Goal: Find specific page/section: Find specific page/section

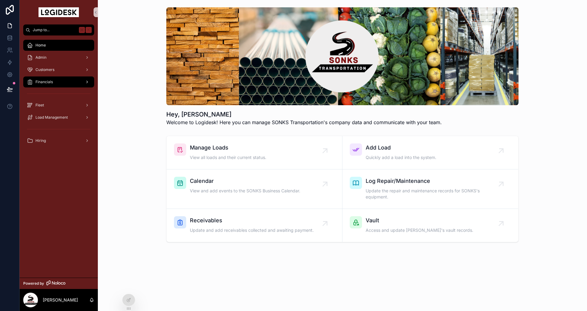
click at [52, 80] on span "Financials" at bounding box center [43, 82] width 17 height 5
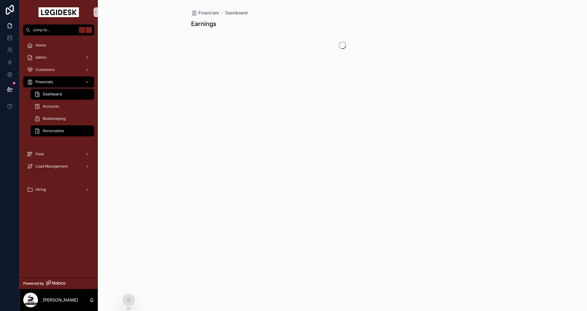
click at [57, 132] on span "Receivables" at bounding box center [53, 130] width 21 height 5
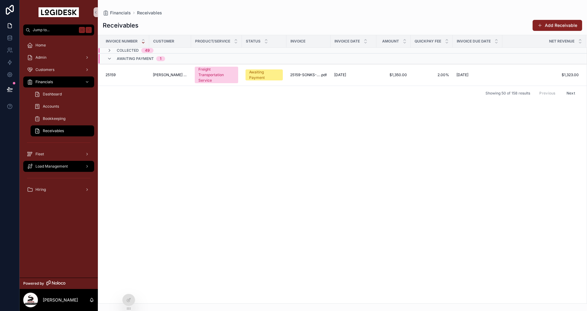
click at [66, 164] on span "Load Management" at bounding box center [51, 166] width 32 height 5
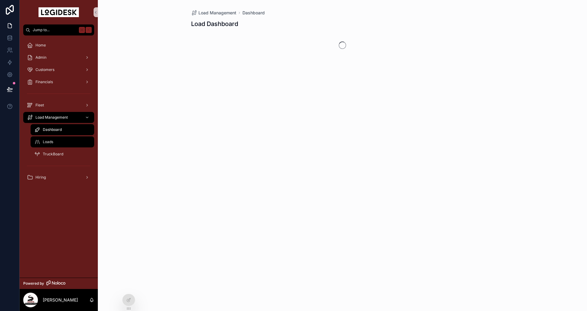
click at [53, 143] on span "Loads" at bounding box center [48, 141] width 10 height 5
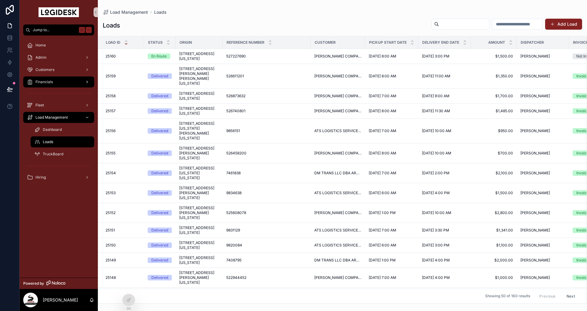
click at [45, 80] on span "Financials" at bounding box center [43, 82] width 17 height 5
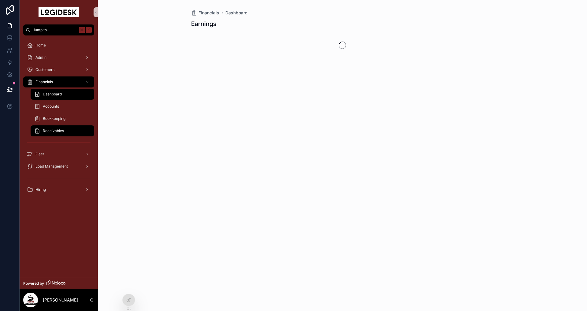
click at [57, 130] on span "Receivables" at bounding box center [53, 130] width 21 height 5
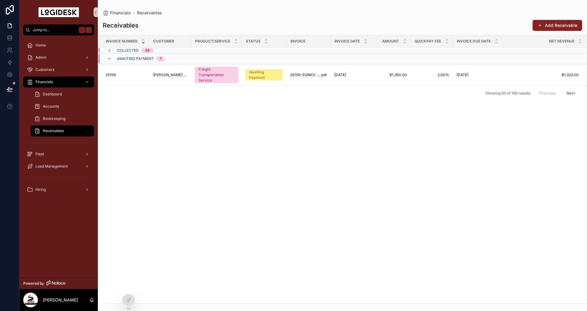
click at [195, 206] on div "Invoice Number Customer Product/Service Status Invoice Invoice Date Amount Quic…" at bounding box center [342, 169] width 489 height 268
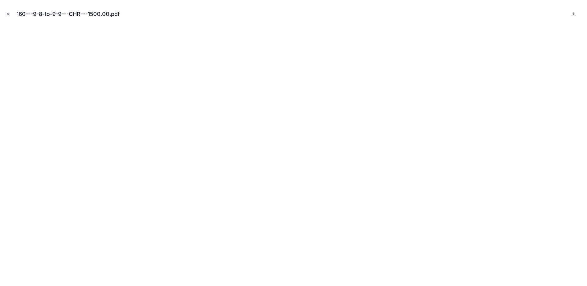
click at [8, 14] on icon "Close modal" at bounding box center [8, 14] width 4 height 4
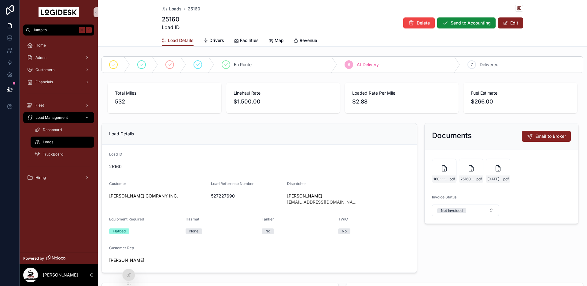
click at [56, 138] on div "Loads" at bounding box center [62, 142] width 56 height 10
